Goal: Use online tool/utility: Utilize a website feature to perform a specific function

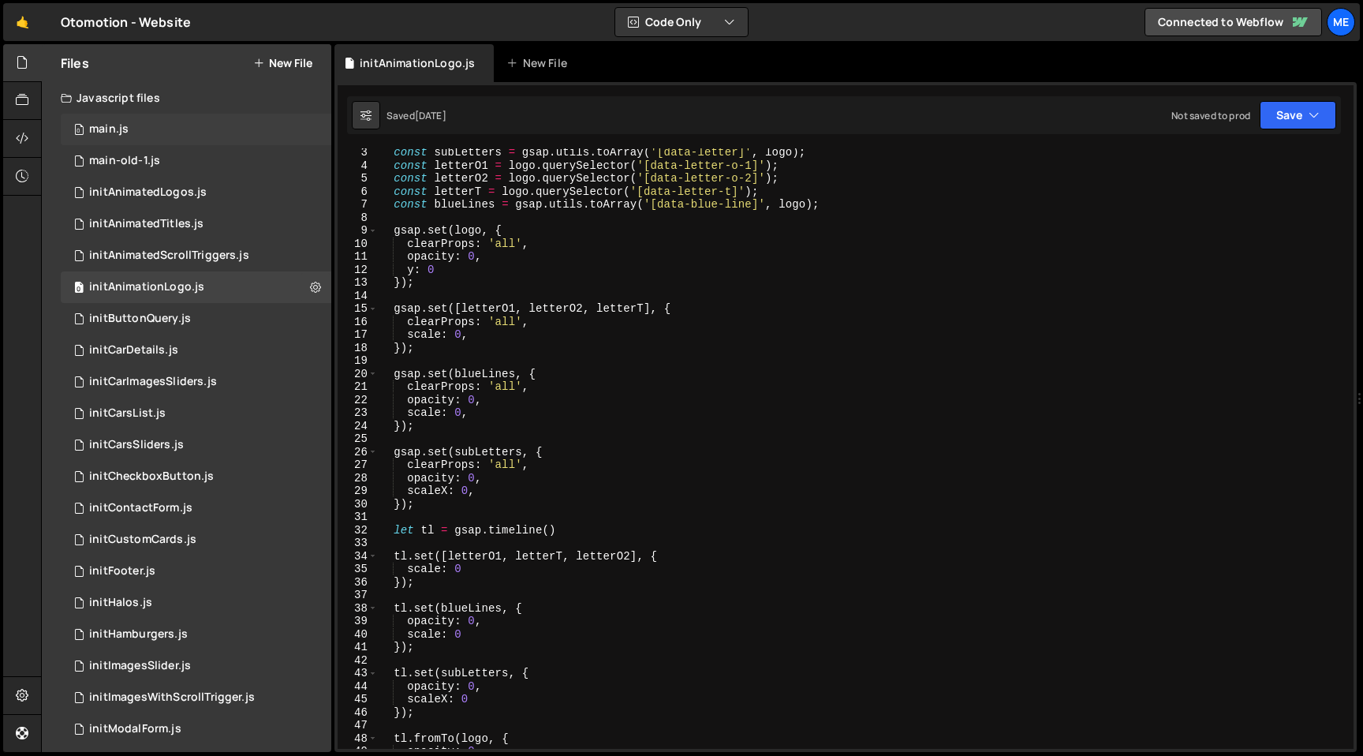
click at [133, 136] on div "0 main.js 0" at bounding box center [196, 130] width 271 height 32
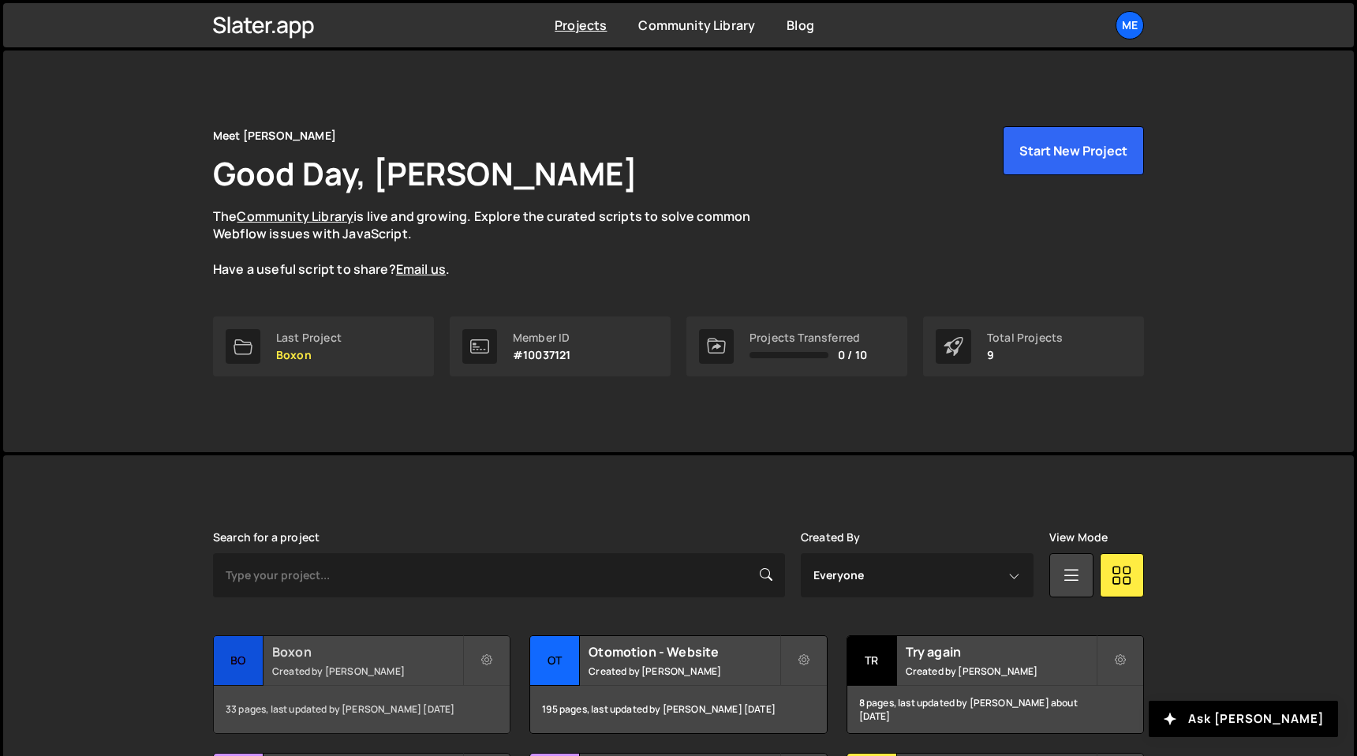
click at [311, 655] on h2 "Boxon" at bounding box center [367, 651] width 190 height 17
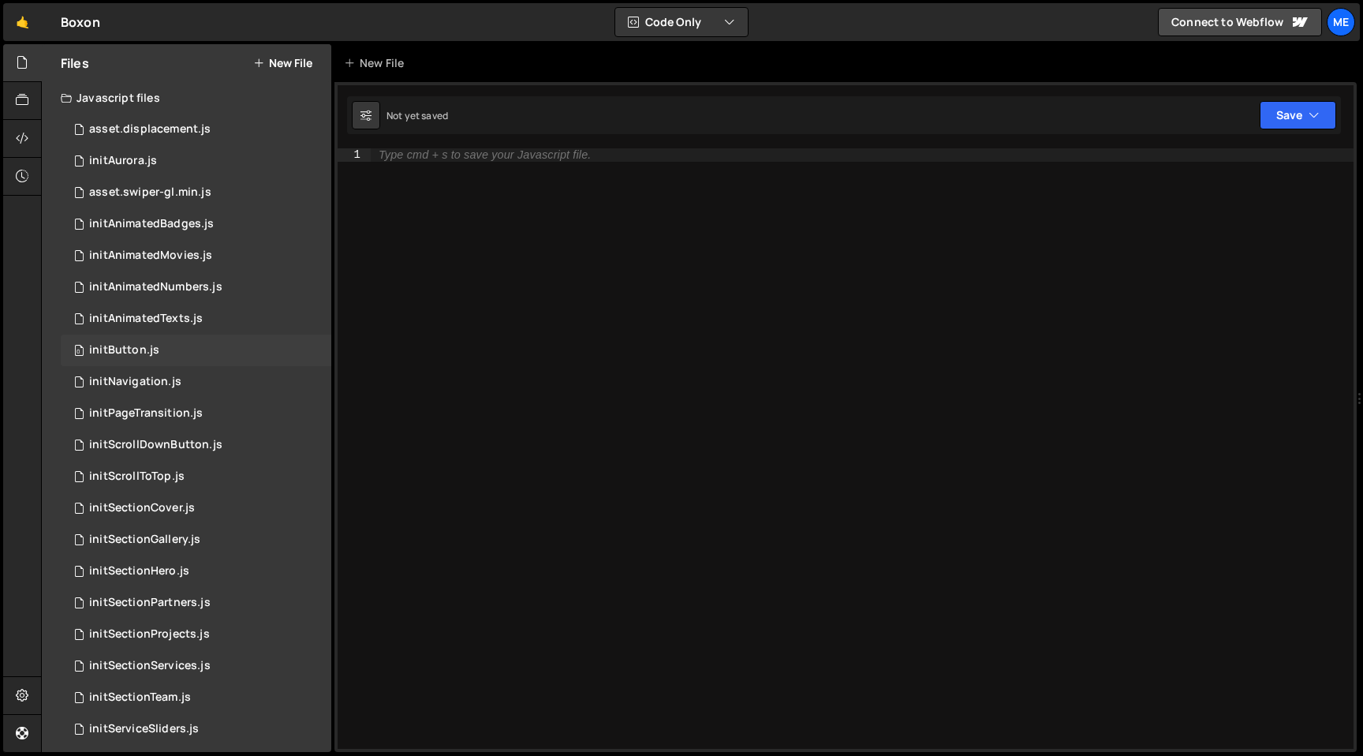
scroll to position [356, 0]
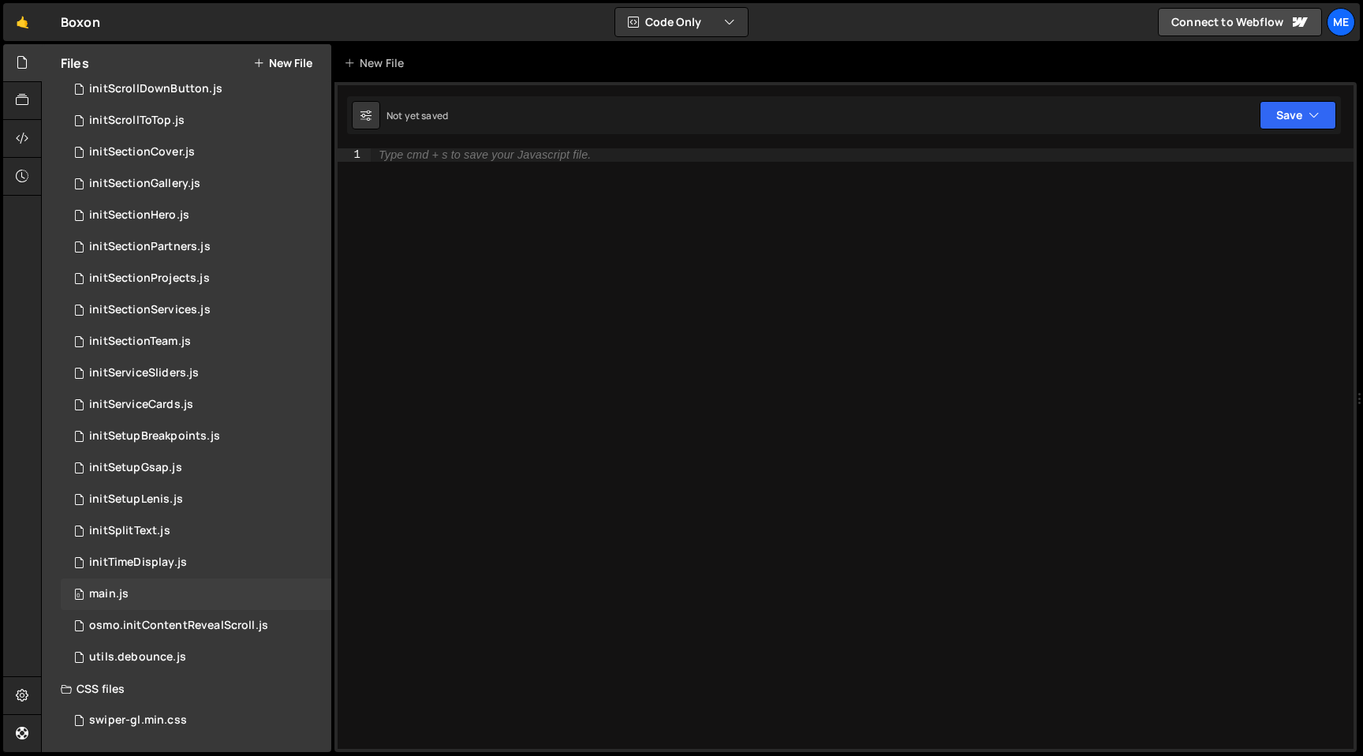
click at [103, 596] on div "main.js" at bounding box center [108, 594] width 39 height 14
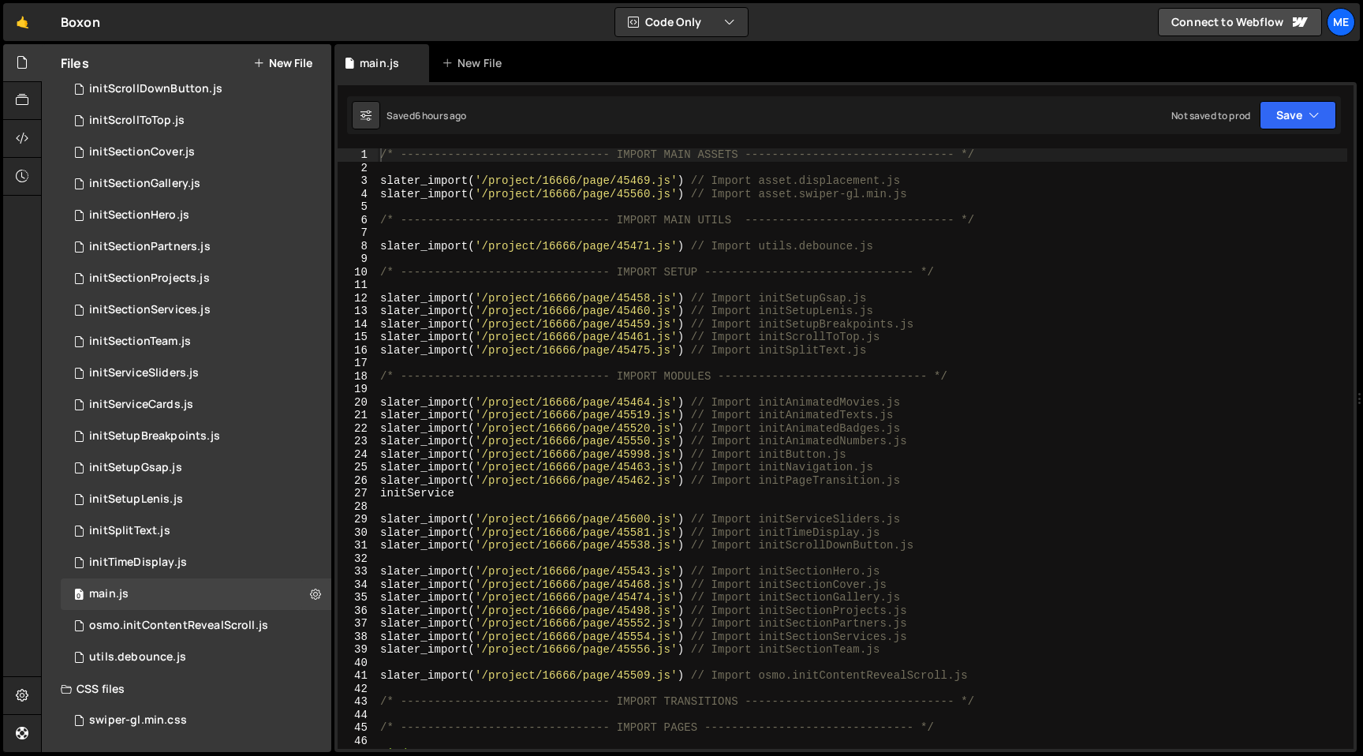
type textarea "slater_import('/project/16666/page/45475.js') // Import initSplitText.js"
click at [904, 350] on div "/* ------------------------------- IMPORT MAIN ASSETS -------------------------…" at bounding box center [862, 461] width 970 height 626
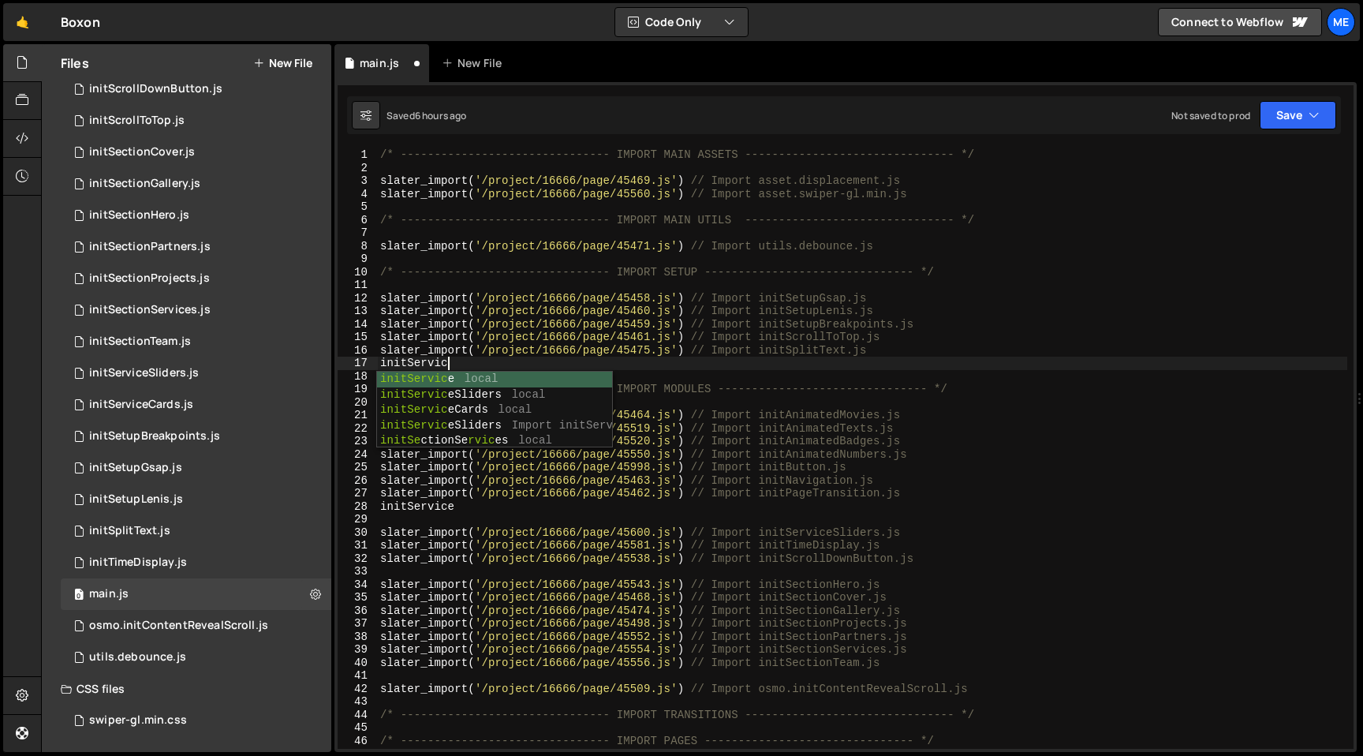
scroll to position [0, 4]
type textarea "initService"
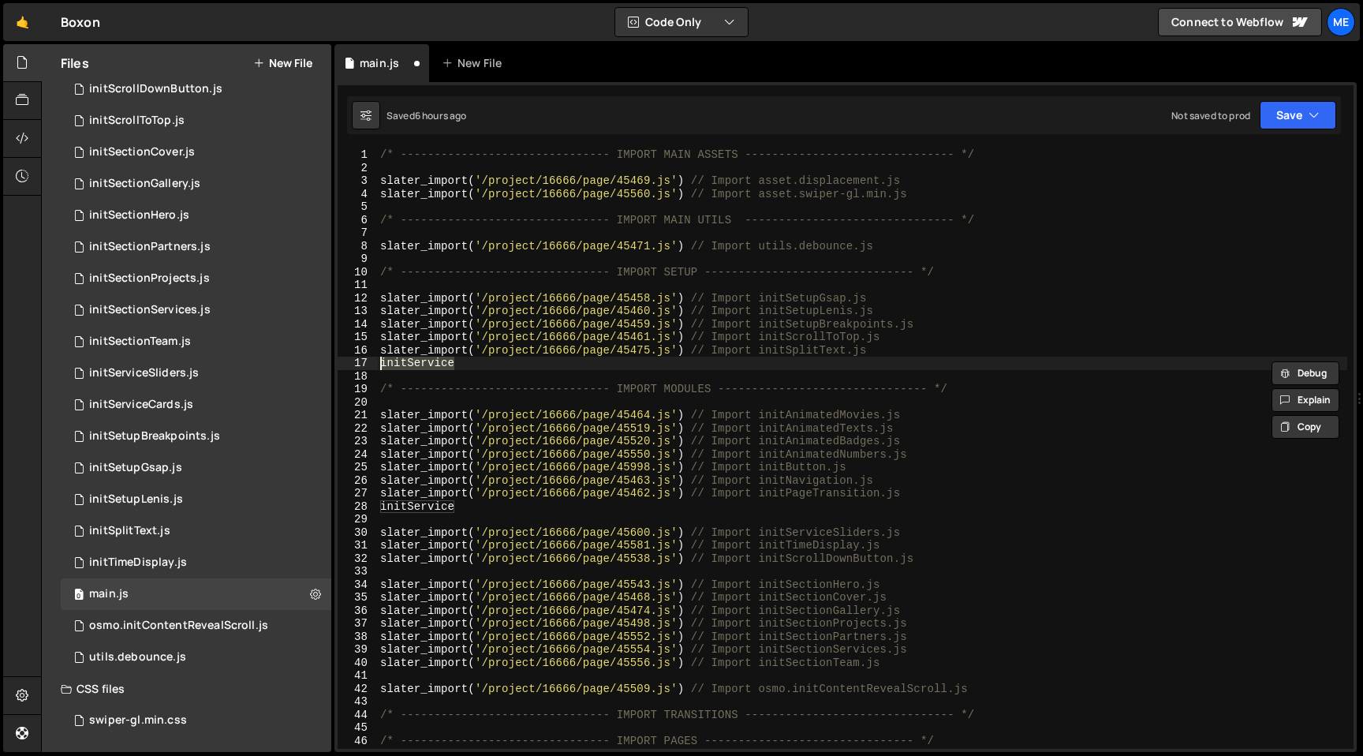
scroll to position [0, 0]
click at [487, 508] on div "/* ------------------------------- IMPORT MAIN ASSETS -------------------------…" at bounding box center [862, 461] width 970 height 626
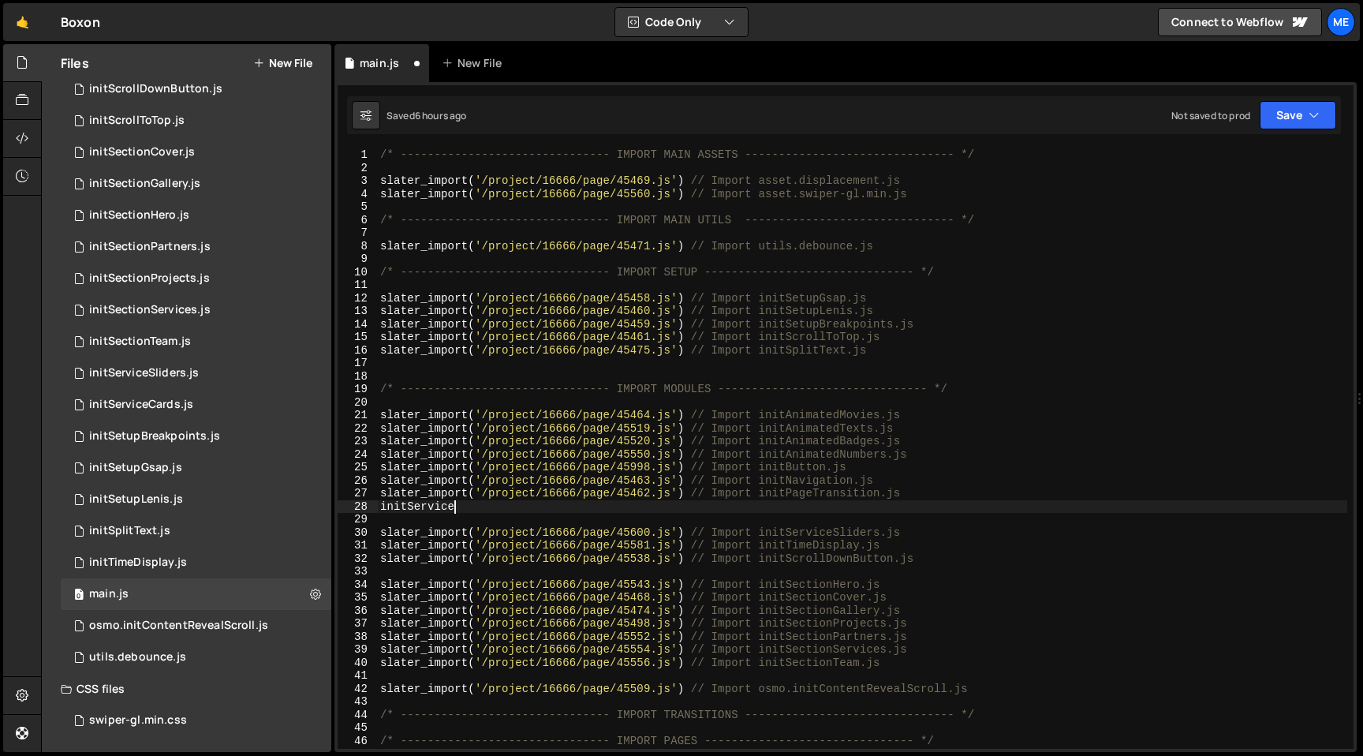
type textarea "initService"
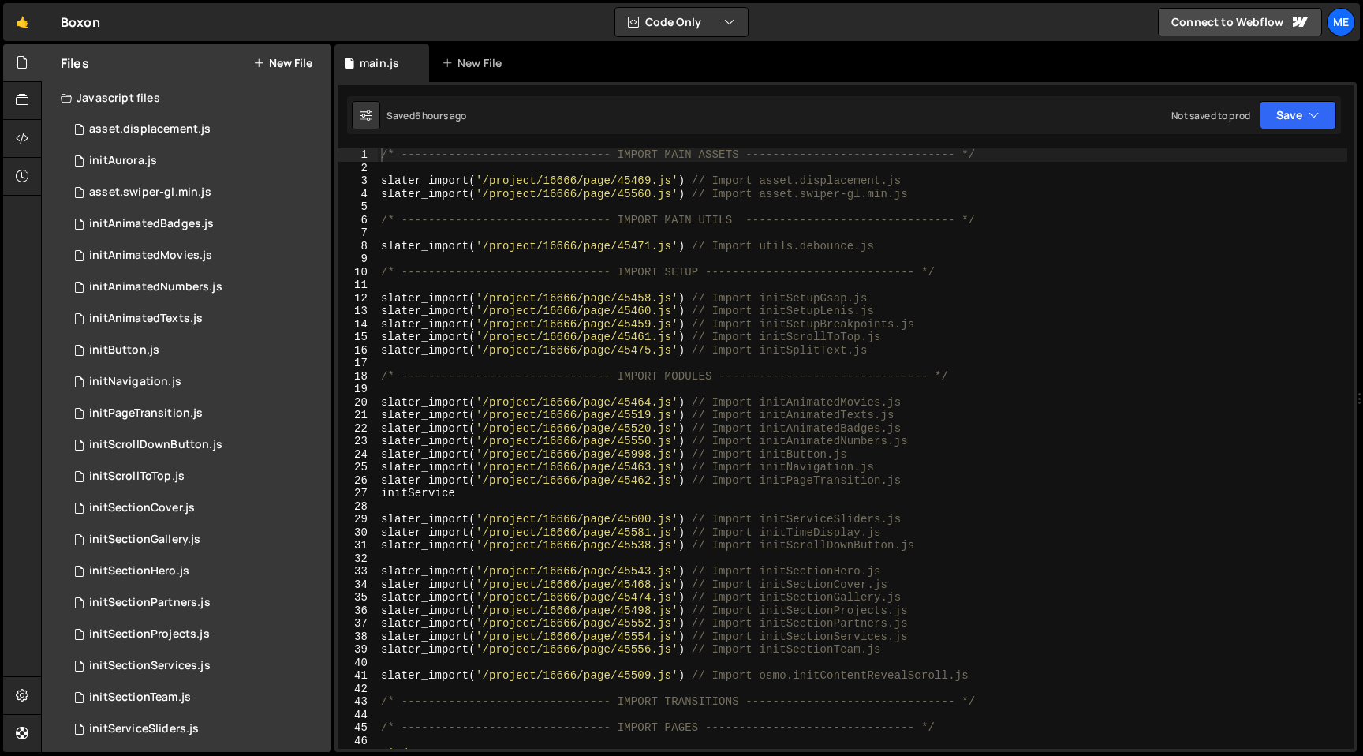
type textarea "initService"
click at [475, 487] on div "/* ------------------------------- IMPORT MAIN ASSETS -------------------------…" at bounding box center [862, 461] width 969 height 626
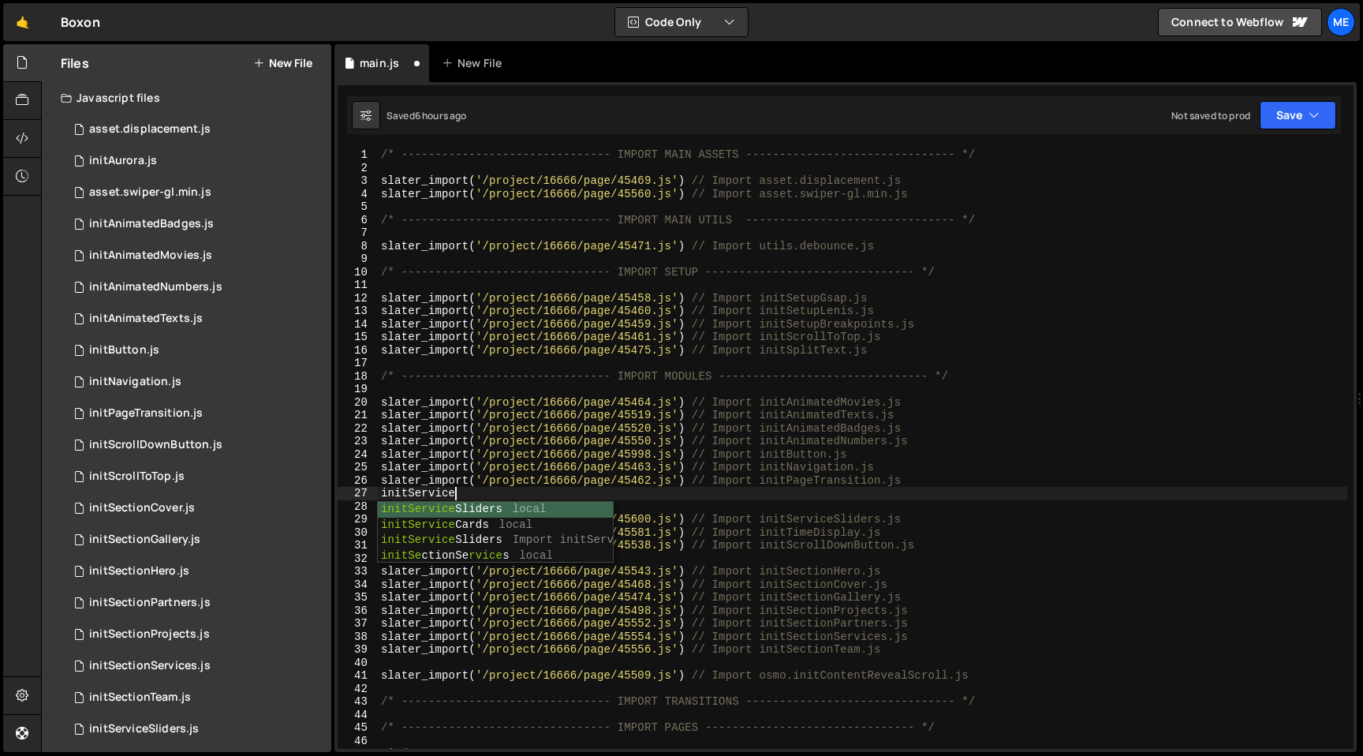
scroll to position [0, 4]
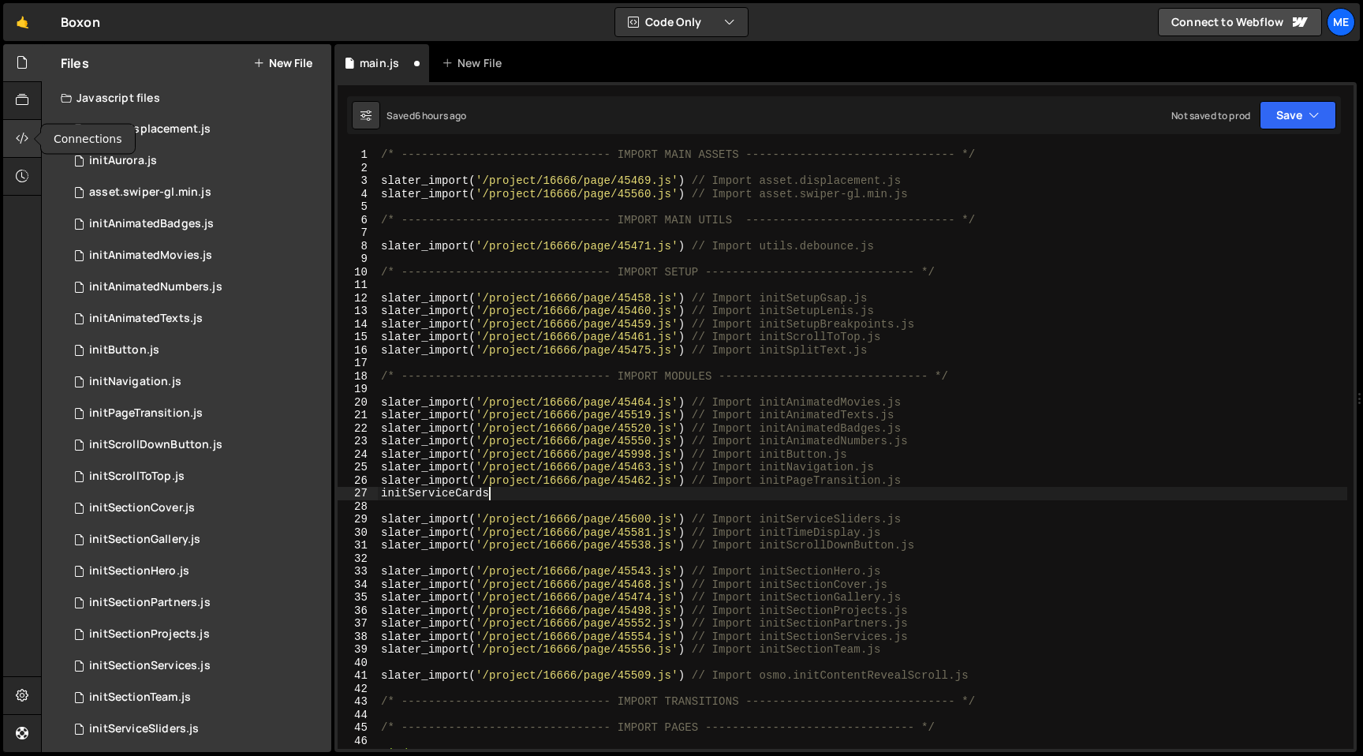
type textarea "initServiceCards"
click at [21, 136] on icon at bounding box center [22, 137] width 13 height 17
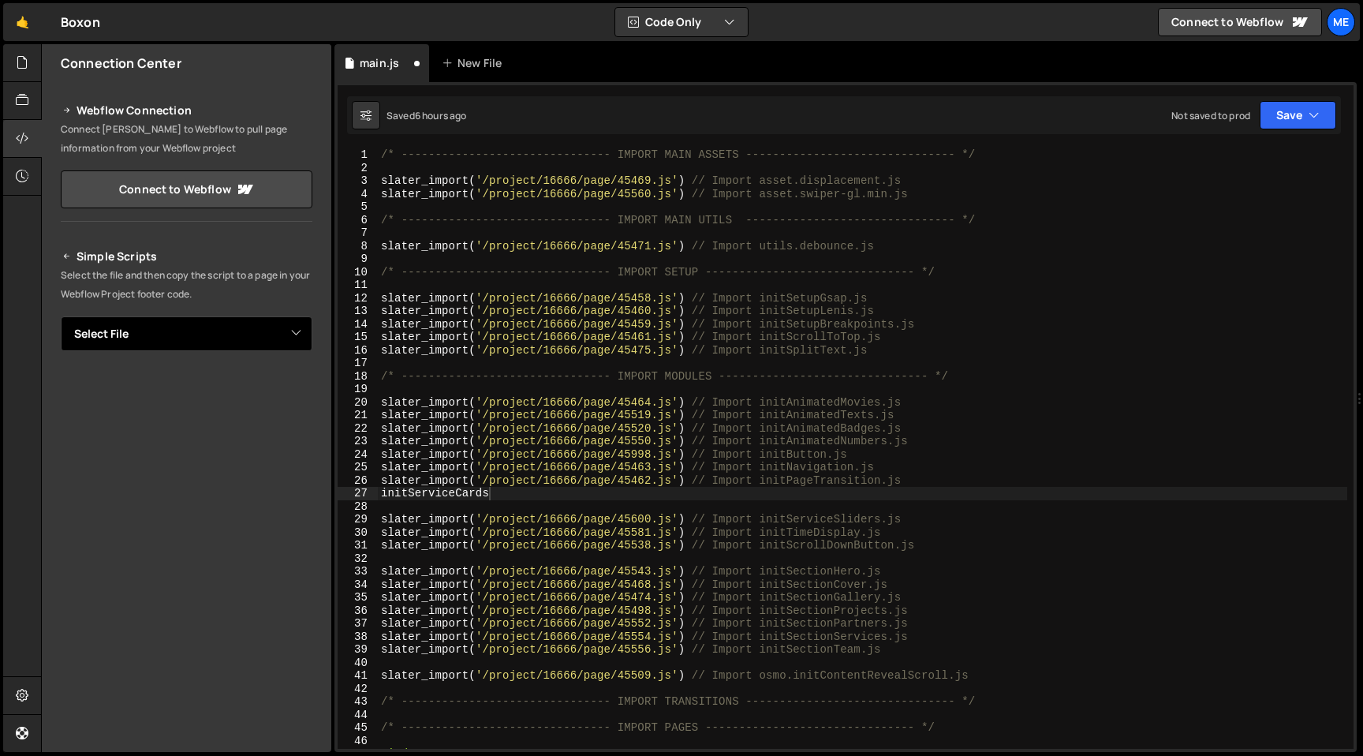
click at [169, 341] on select "Select File asset.displacement.js initAurora.js asset.swiper-gl.min.js initAnim…" at bounding box center [187, 333] width 252 height 35
select select "45574"
click at [61, 316] on select "Select File asset.displacement.js initAurora.js asset.swiper-gl.min.js initAnim…" at bounding box center [187, 333] width 252 height 35
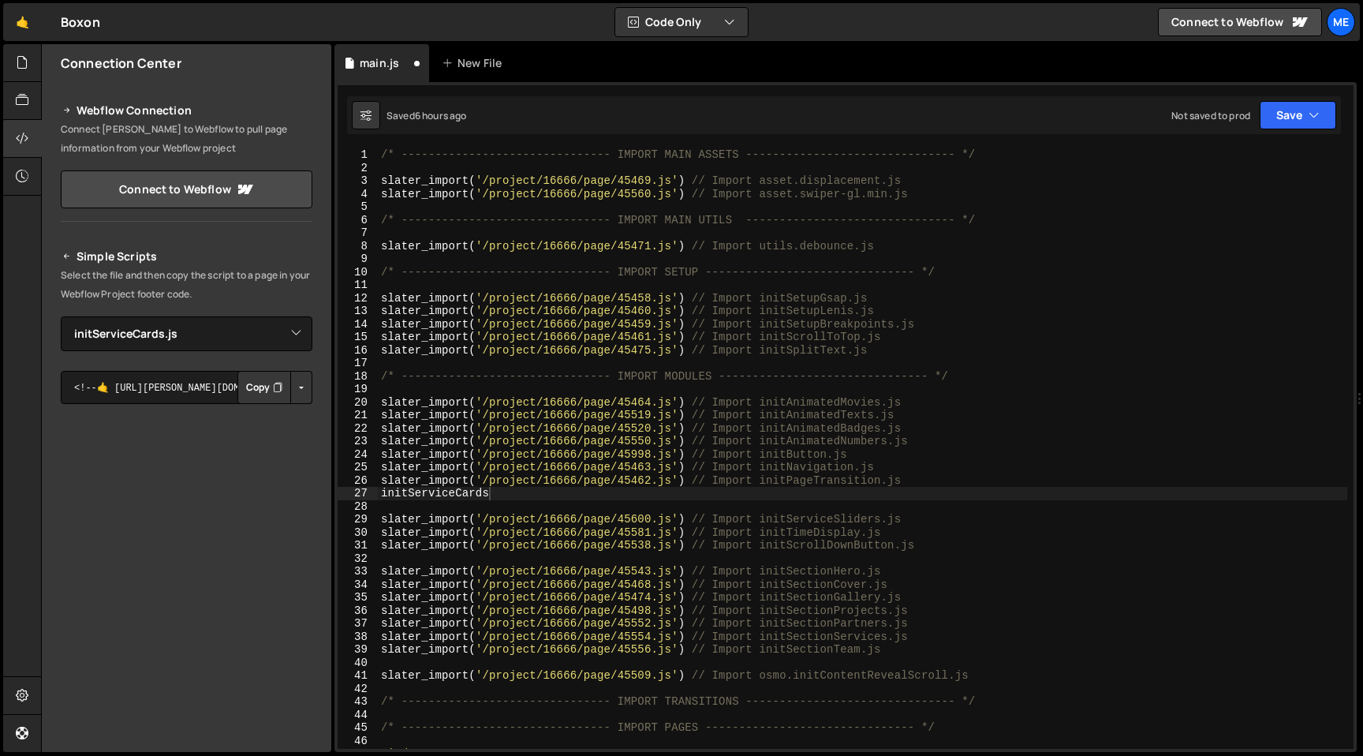
click at [257, 387] on button "Copy" at bounding box center [264, 387] width 54 height 33
type textarea "slater_import('/project/16666/page/45600.js') // Import initServiceSliders.js"
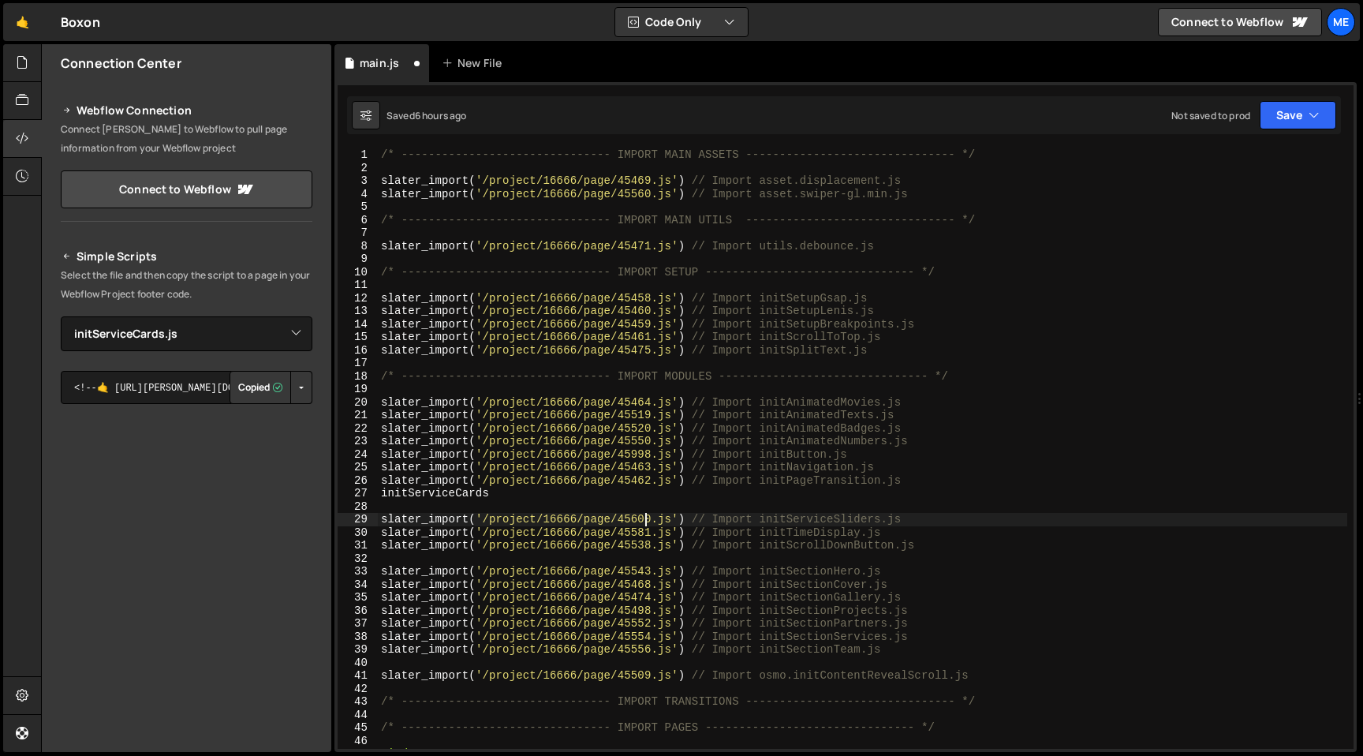
click at [645, 519] on div "/* ------------------------------- IMPORT MAIN ASSETS -------------------------…" at bounding box center [862, 461] width 969 height 626
click at [646, 504] on div "/* ------------------------------- IMPORT MAIN ASSETS -------------------------…" at bounding box center [862, 461] width 969 height 626
click at [298, 391] on button "Button group with nested dropdown" at bounding box center [301, 387] width 22 height 33
click at [257, 414] on link "Copy Staging Script" at bounding box center [234, 417] width 155 height 22
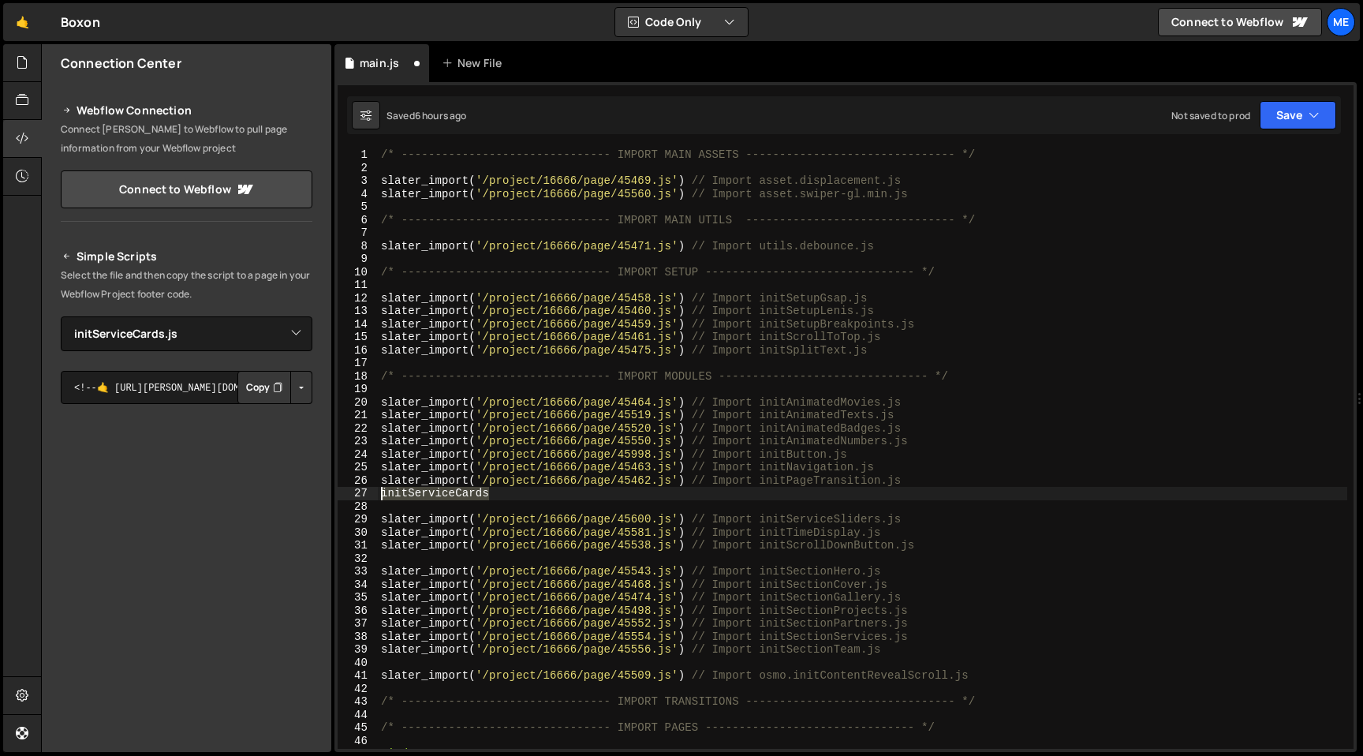
drag, startPoint x: 511, startPoint y: 495, endPoint x: 362, endPoint y: 493, distance: 149.1
click at [362, 493] on div "initServiceCards 1 2 3 4 5 6 7 8 9 10 11 12 13 14 15 16 17 18 19 20 21 22 23 24…" at bounding box center [846, 448] width 1016 height 600
paste textarea "<script src="https://slater.app/16666/45574.js"></script>"
click at [943, 481] on div "/* ------------------------------- IMPORT MAIN ASSETS -------------------------…" at bounding box center [862, 461] width 969 height 626
type textarea "<script src="https://slater.app/16666/45574.js"></script>"
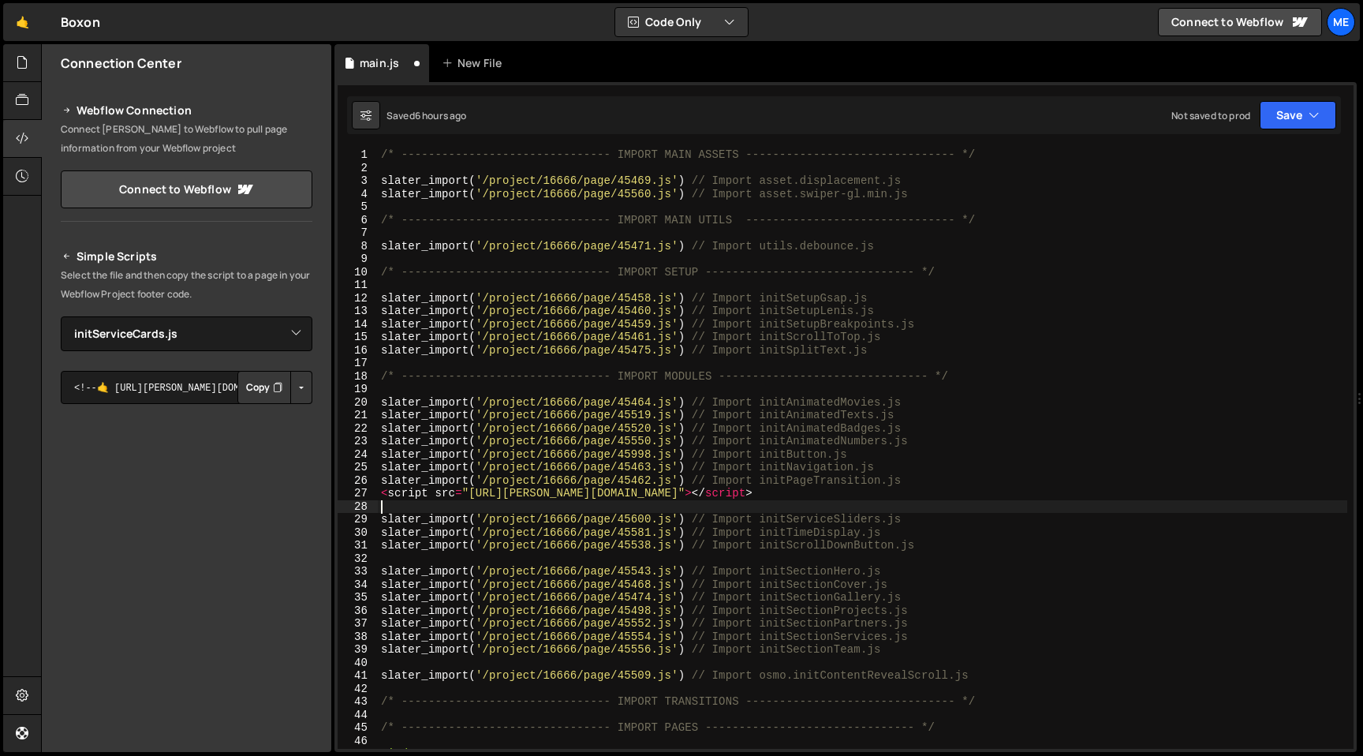
type textarea "slater_import('/project/16666/page/45600.js') // Import initServiceSliders.js"
paste textarea "slater_import('/project/16666/page/45600.js') // Import initServiceSliders.js"
click at [659, 492] on div "/* ------------------------------- IMPORT MAIN ASSETS -------------------------…" at bounding box center [862, 461] width 969 height 626
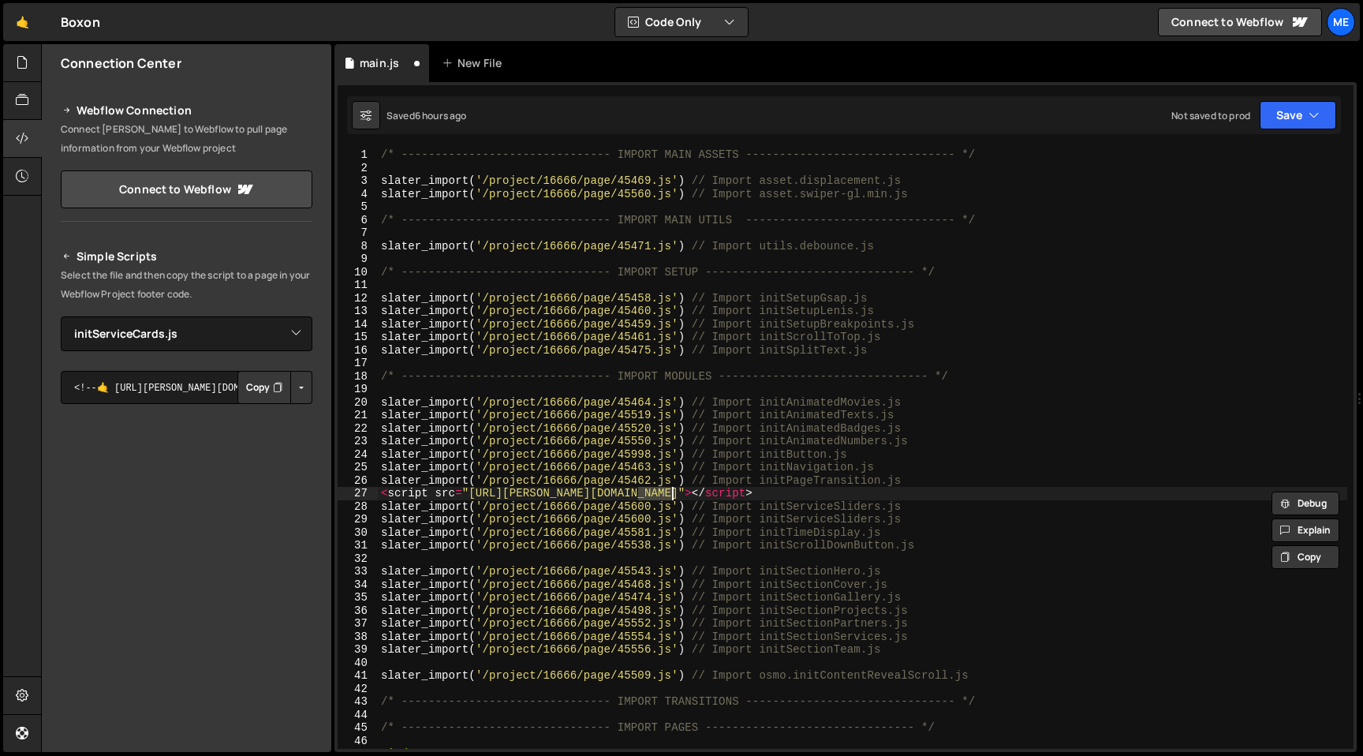
click at [633, 504] on div "/* ------------------------------- IMPORT MAIN ASSETS -------------------------…" at bounding box center [862, 461] width 969 height 626
paste textarea "574"
click at [806, 484] on div "/* ------------------------------- IMPORT MAIN ASSETS -------------------------…" at bounding box center [862, 461] width 969 height 626
type textarea "<script src="https://slater.app/16666/45574.js"></script>"
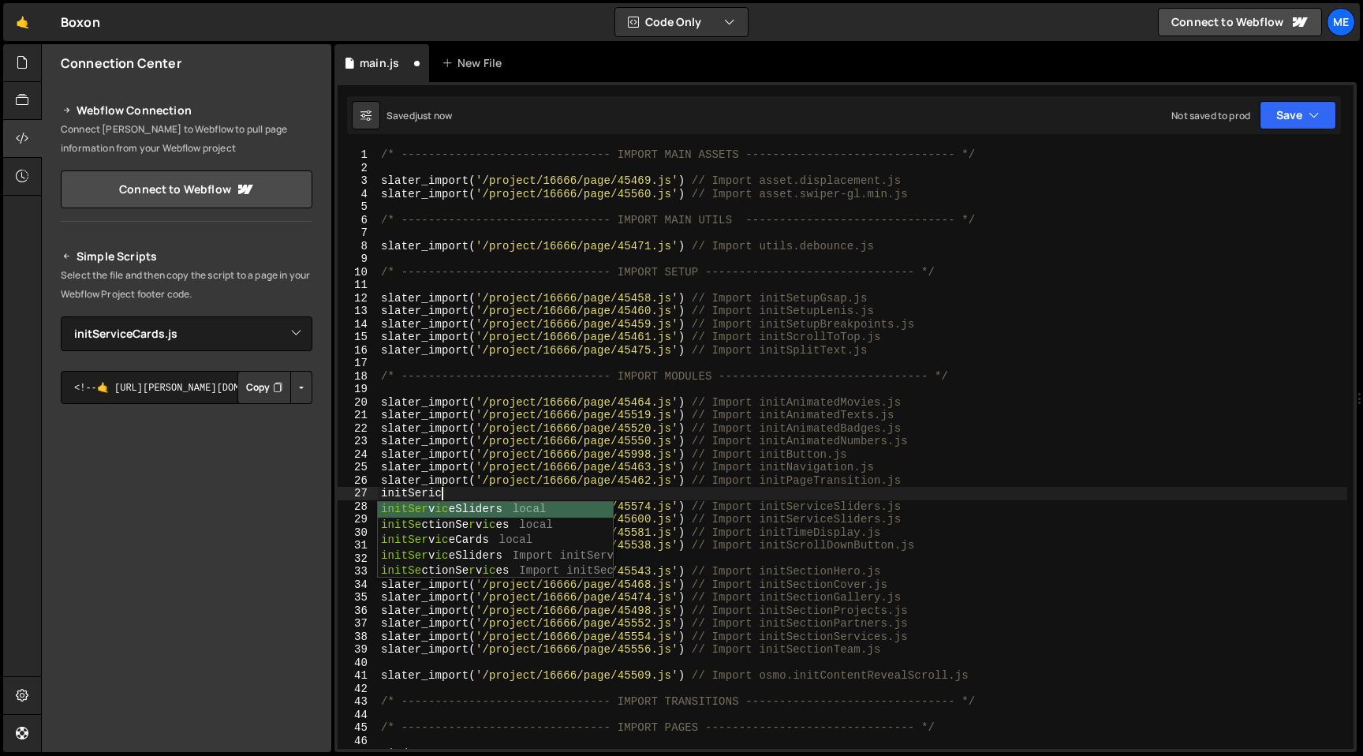
type textarea "initSerice"
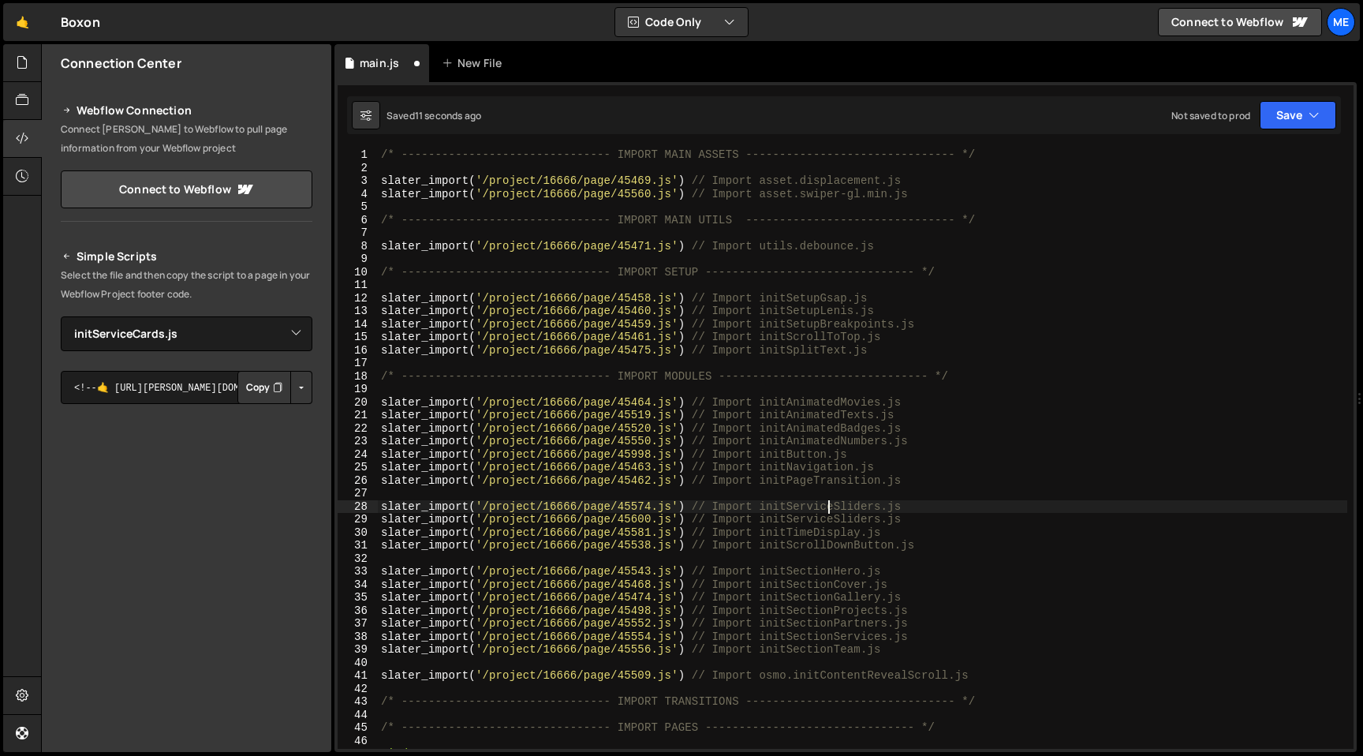
click at [829, 506] on div "/* ------------------------------- IMPORT MAIN ASSETS -------------------------…" at bounding box center [862, 461] width 969 height 626
drag, startPoint x: 836, startPoint y: 506, endPoint x: 879, endPoint y: 506, distance: 43.4
click at [879, 506] on div "/* ------------------------------- IMPORT MAIN ASSETS -------------------------…" at bounding box center [862, 461] width 969 height 626
type textarea "slater_import('/project/16666/page/45574.js') // Import initServiceCards.js"
